Goal: Information Seeking & Learning: Learn about a topic

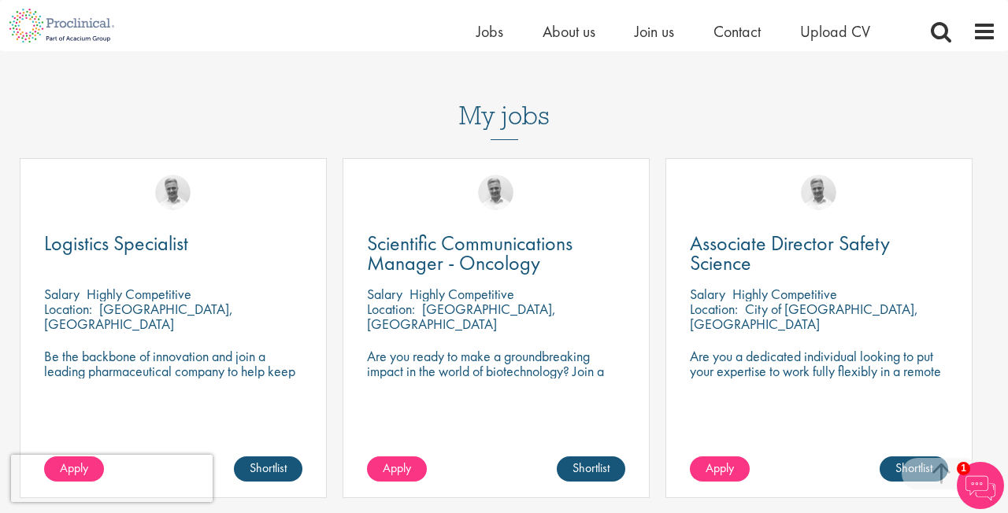
scroll to position [612, 0]
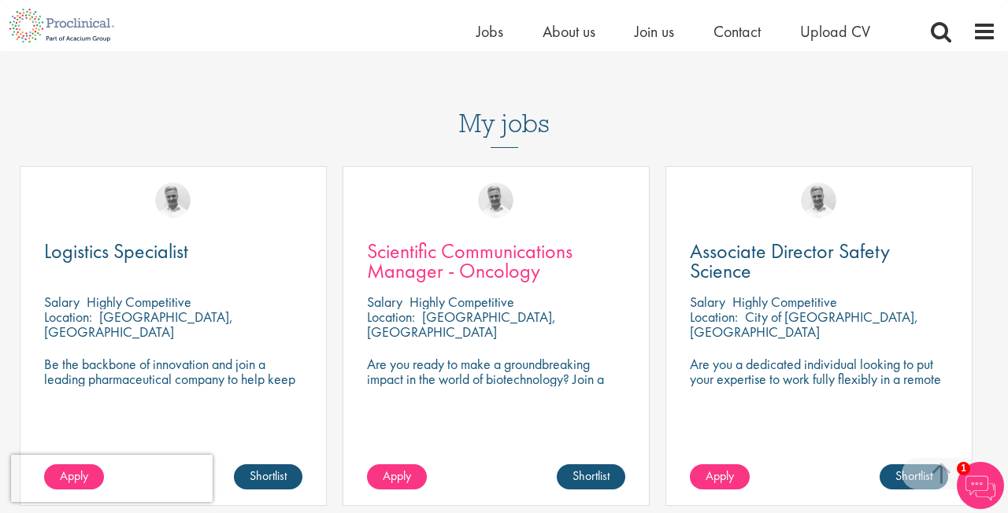
click at [467, 241] on span "Scientific Communications Manager - Oncology" at bounding box center [470, 261] width 206 height 46
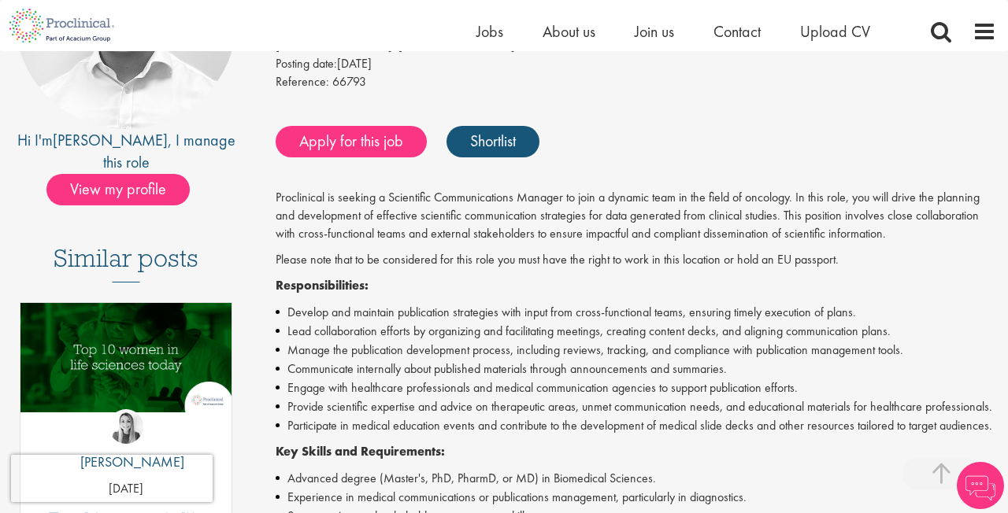
scroll to position [271, 0]
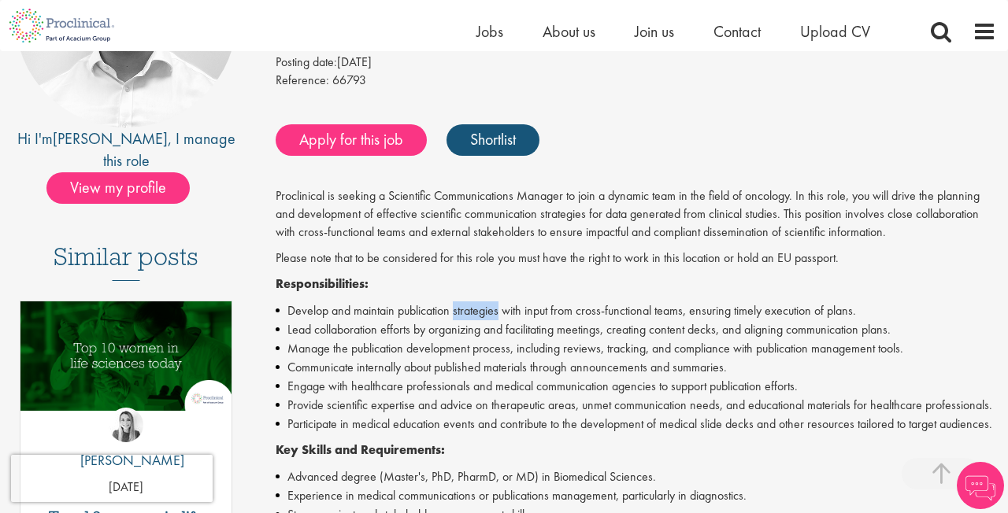
click at [491, 302] on li "Develop and maintain publication strategies with input from cross-functional te…" at bounding box center [636, 311] width 721 height 19
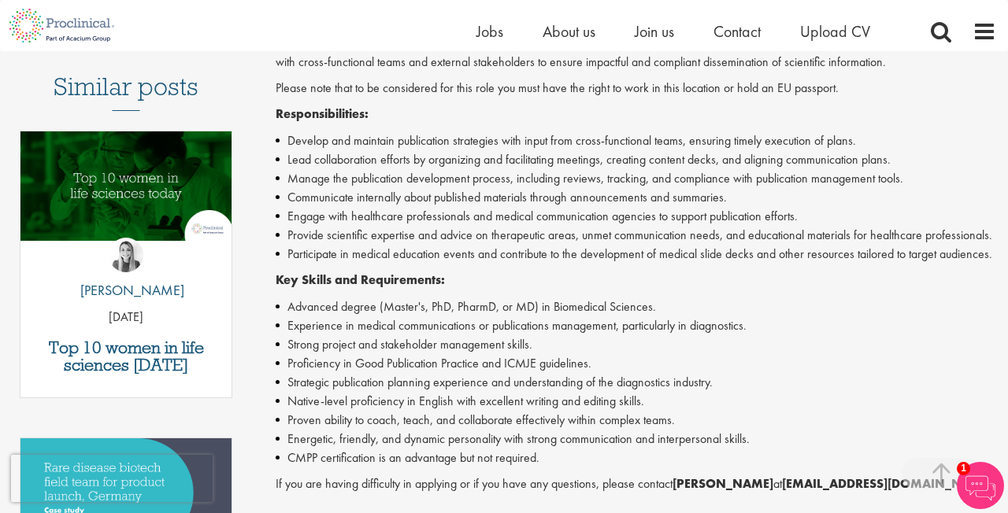
scroll to position [511, 0]
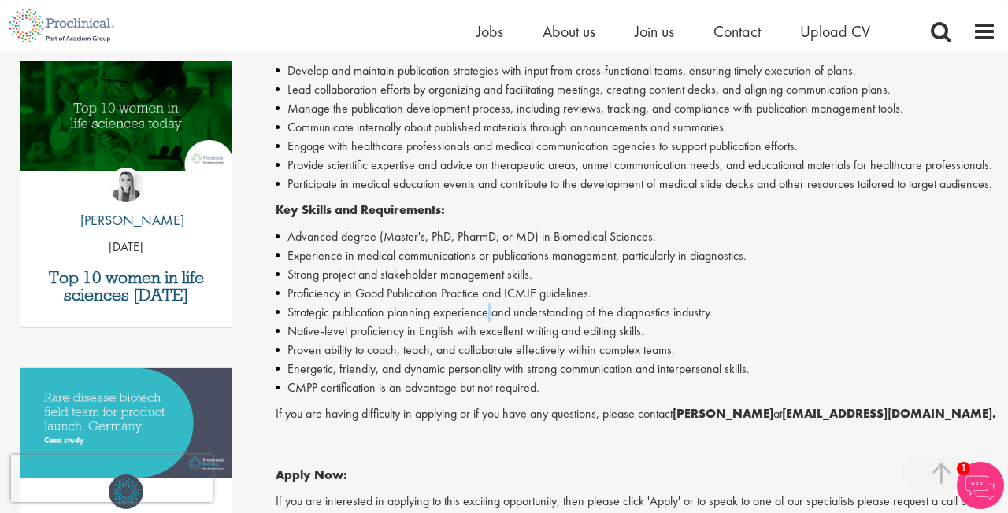
click at [491, 303] on li "Strategic publication planning experience and understanding of the diagnostics …" at bounding box center [636, 312] width 721 height 19
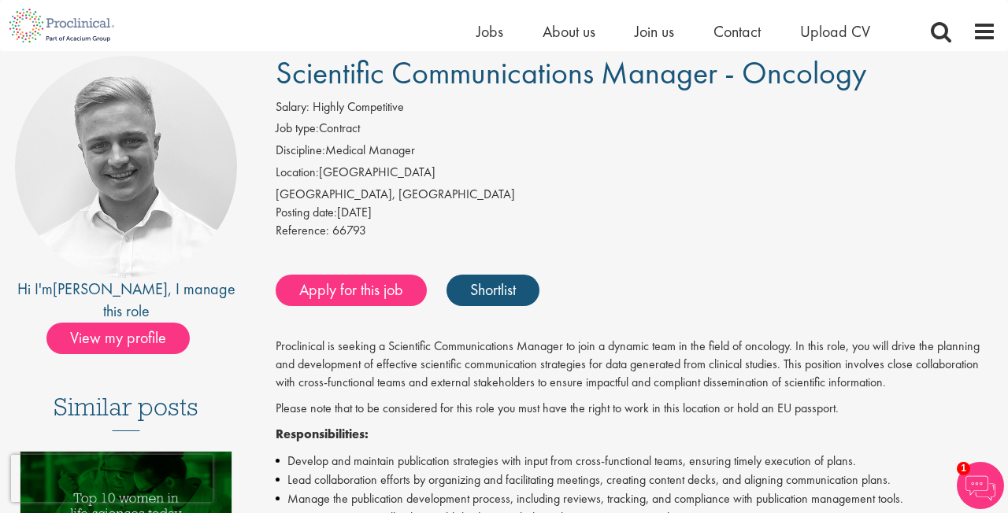
scroll to position [87, 0]
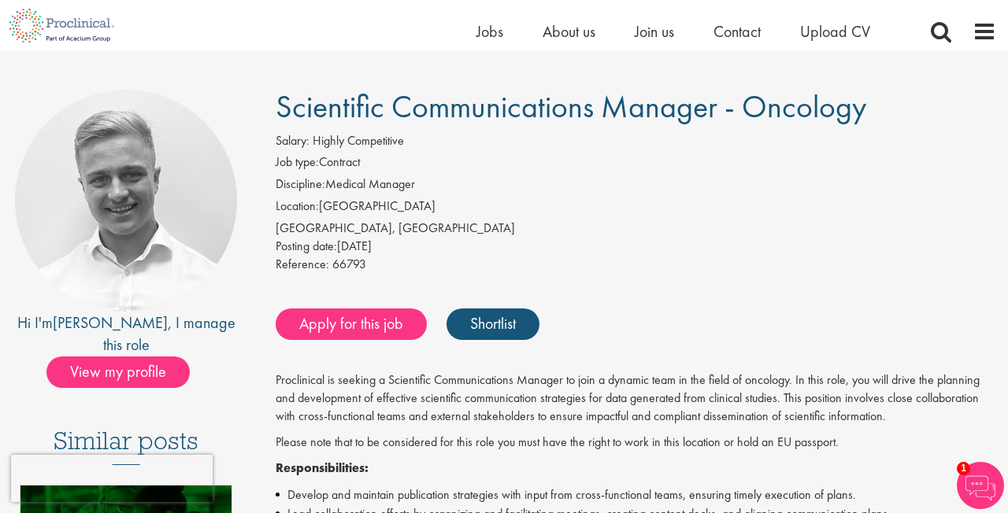
click at [536, 172] on li "Job type: Contract" at bounding box center [636, 165] width 721 height 22
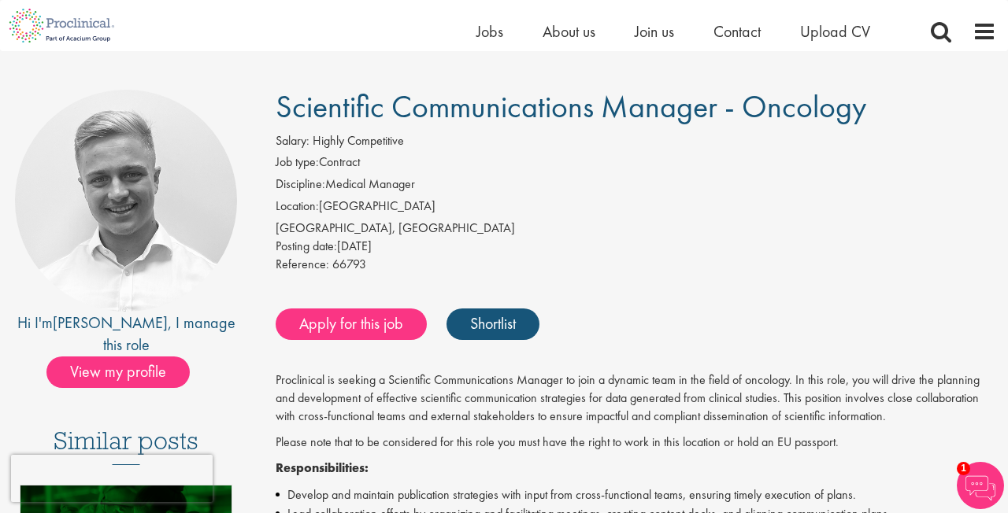
click at [536, 172] on li "Job type: Contract" at bounding box center [636, 165] width 721 height 22
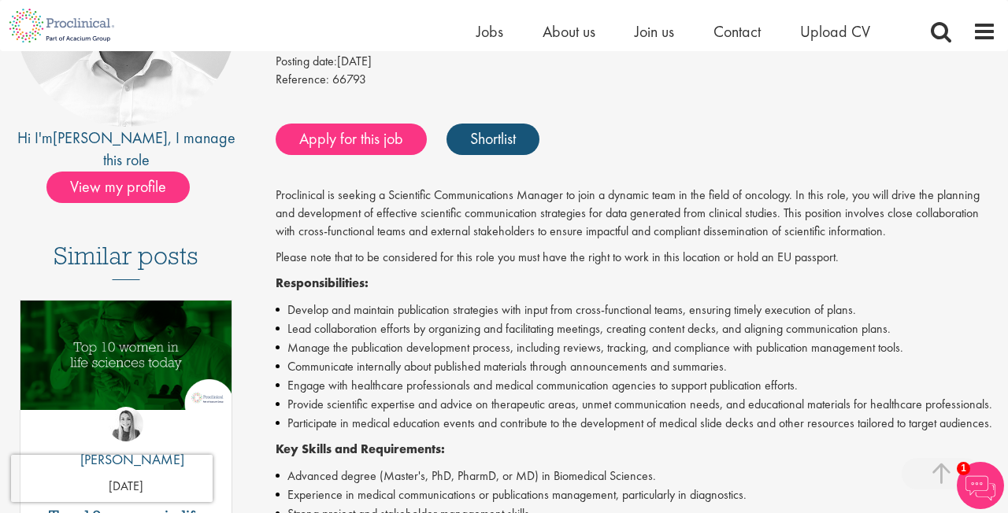
scroll to position [477, 0]
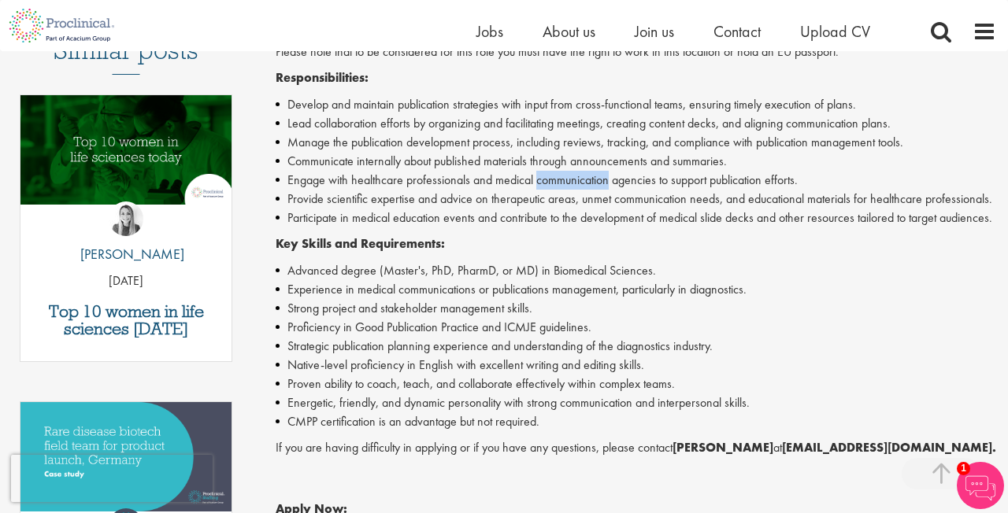
click at [536, 172] on li "Engage with healthcare professionals and medical communication agencies to supp…" at bounding box center [636, 180] width 721 height 19
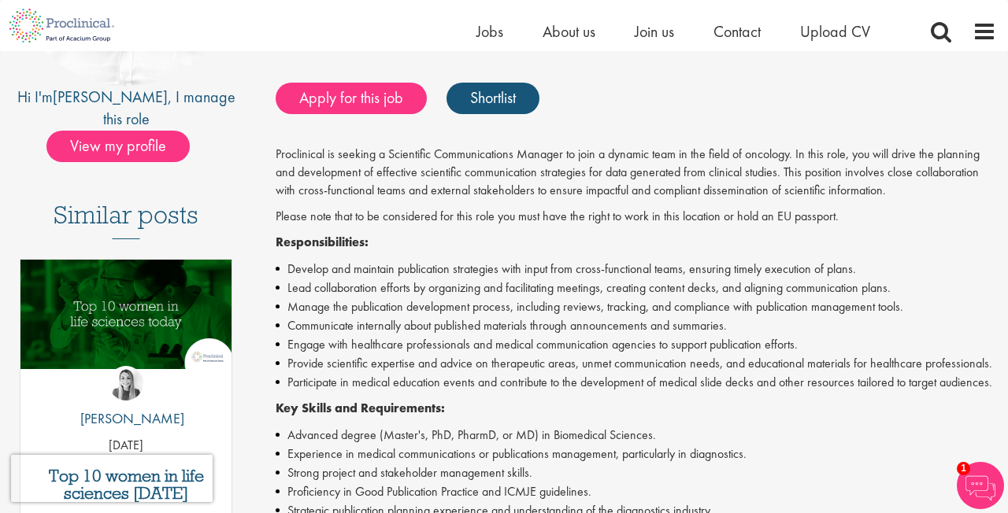
scroll to position [463, 0]
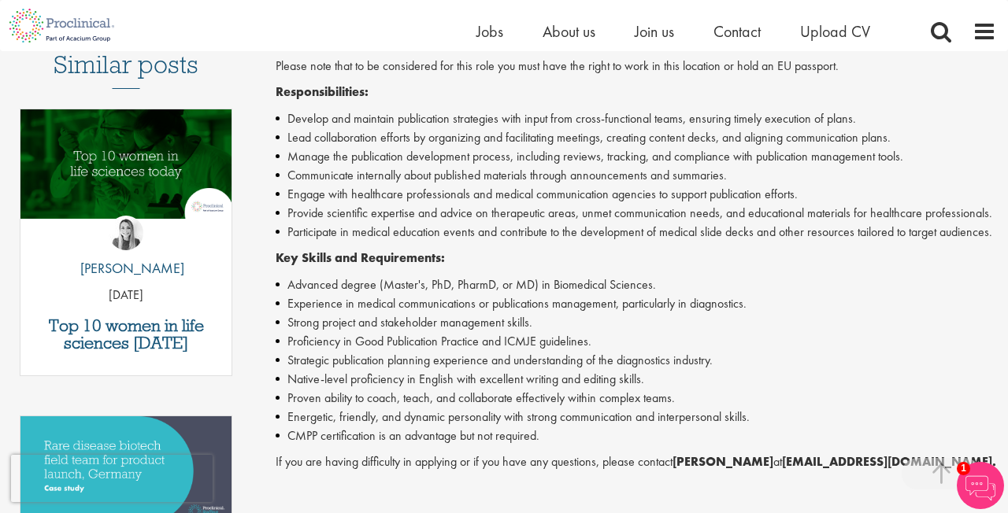
drag, startPoint x: 765, startPoint y: 460, endPoint x: 896, endPoint y: 459, distance: 131.5
click at [896, 459] on strong "j.bye@proclinical.com." at bounding box center [889, 462] width 214 height 17
copy p "j.bye@proclinical.com"
click at [323, 206] on li "Provide scientific expertise and advice on therapeutic areas, unmet communicati…" at bounding box center [636, 213] width 721 height 19
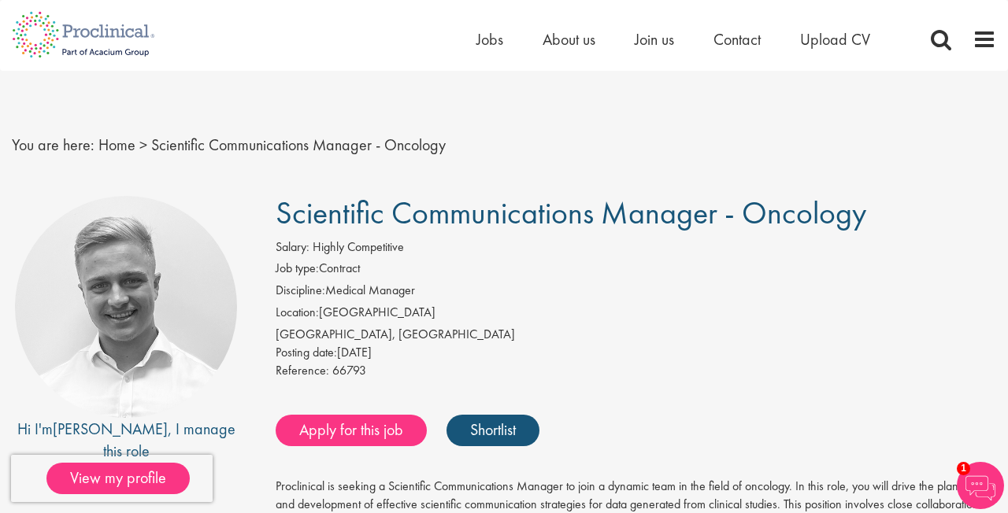
scroll to position [0, 0]
